Goal: Task Accomplishment & Management: Manage account settings

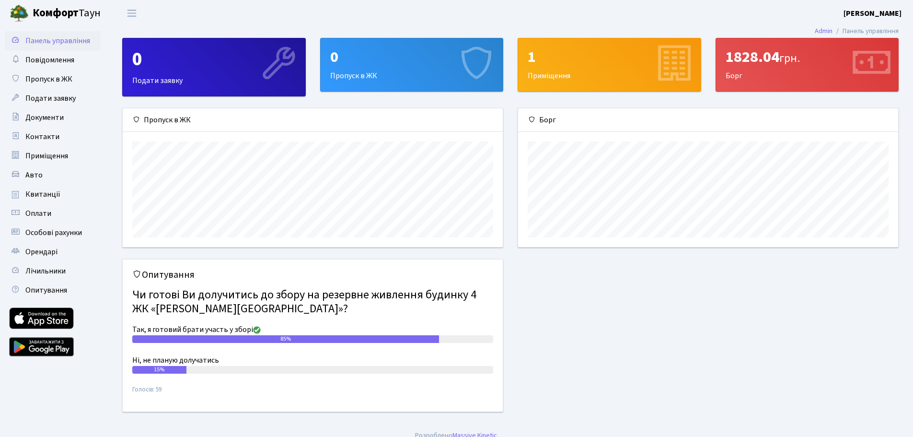
scroll to position [139, 380]
click at [346, 339] on div "85%" at bounding box center [285, 339] width 307 height 8
click at [420, 265] on div "Опитування Чи готові Ви долучитись до збору на резервне живлення будинку 4 ЖК «…" at bounding box center [313, 335] width 380 height 152
click at [35, 193] on span "Квитанції" at bounding box center [42, 194] width 35 height 11
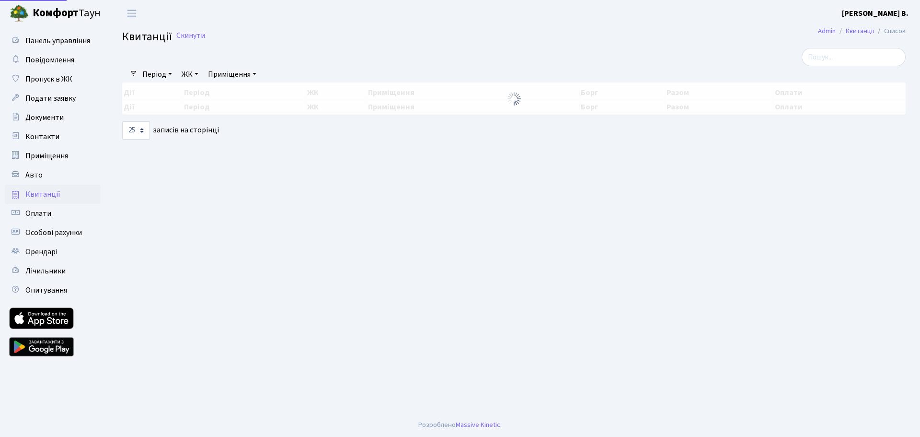
select select "25"
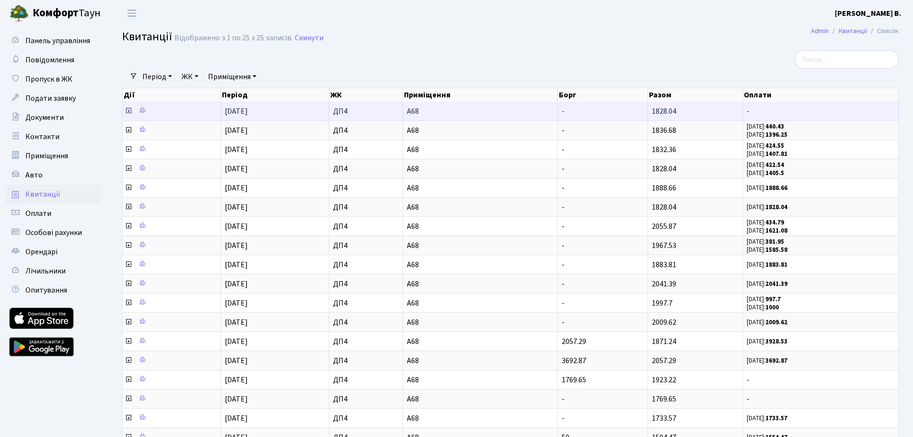
click at [129, 110] on icon at bounding box center [129, 111] width 8 height 8
